Goal: Task Accomplishment & Management: Complete application form

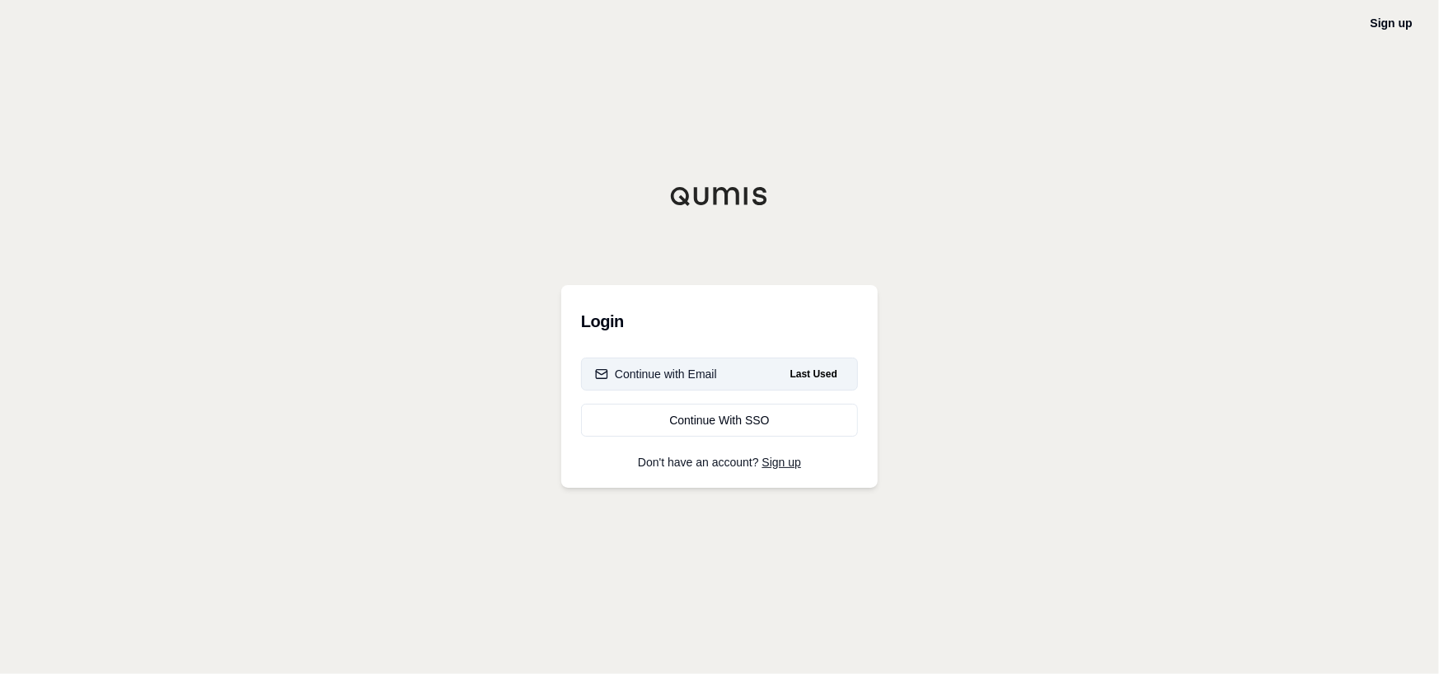
click at [708, 374] on div "Continue with Email" at bounding box center [656, 374] width 122 height 16
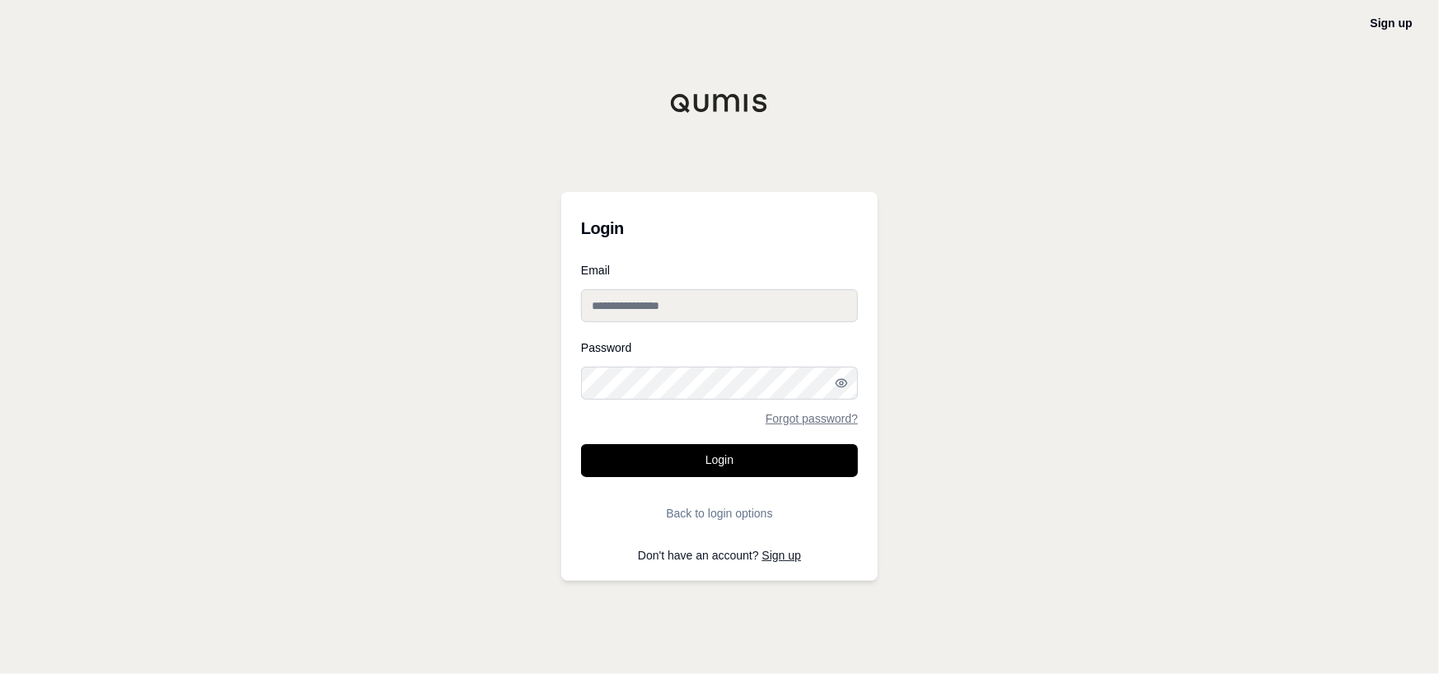
type input "**********"
click at [775, 461] on button "Login" at bounding box center [719, 460] width 277 height 33
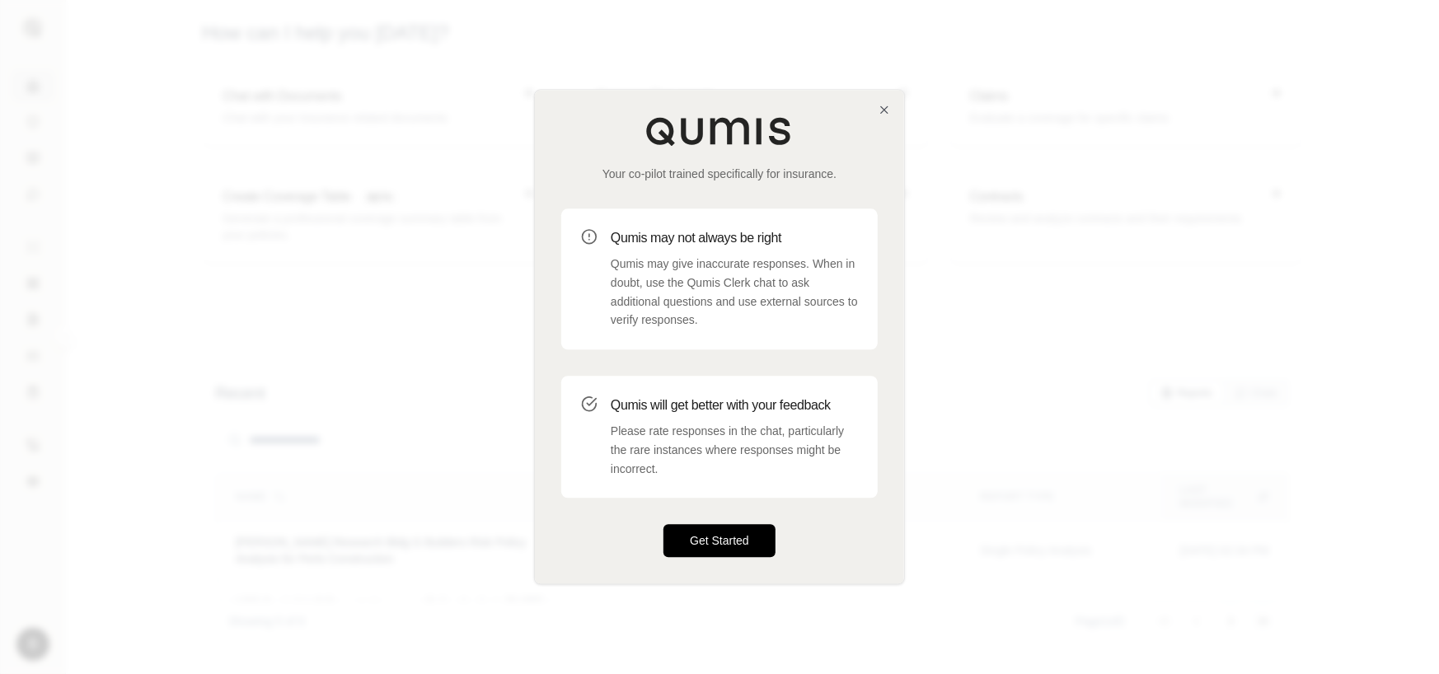
click at [714, 550] on button "Get Started" at bounding box center [719, 541] width 112 height 33
